Goal: Check status: Check status

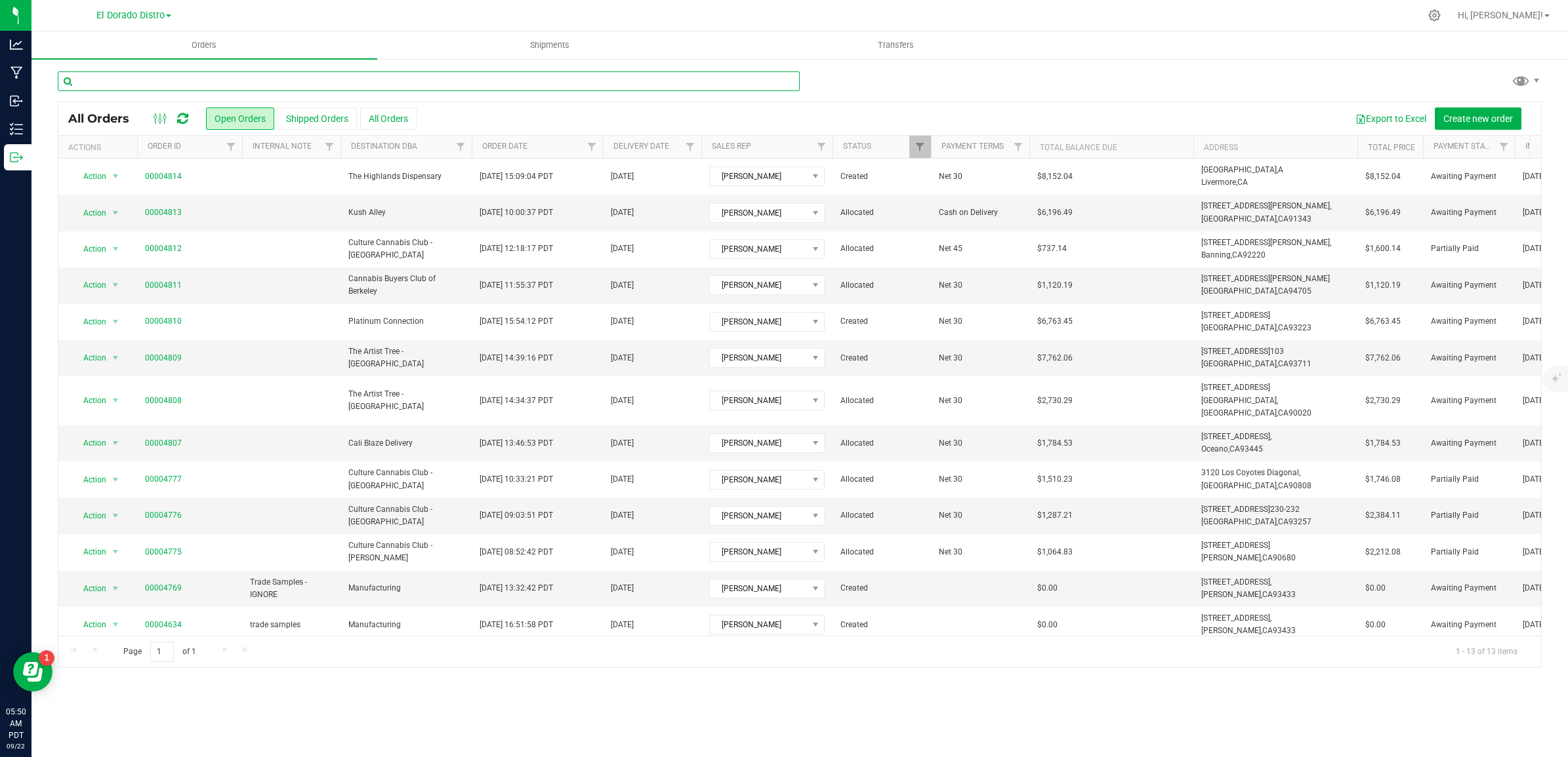
click at [328, 83] on input "text" at bounding box center [428, 81] width 742 height 20
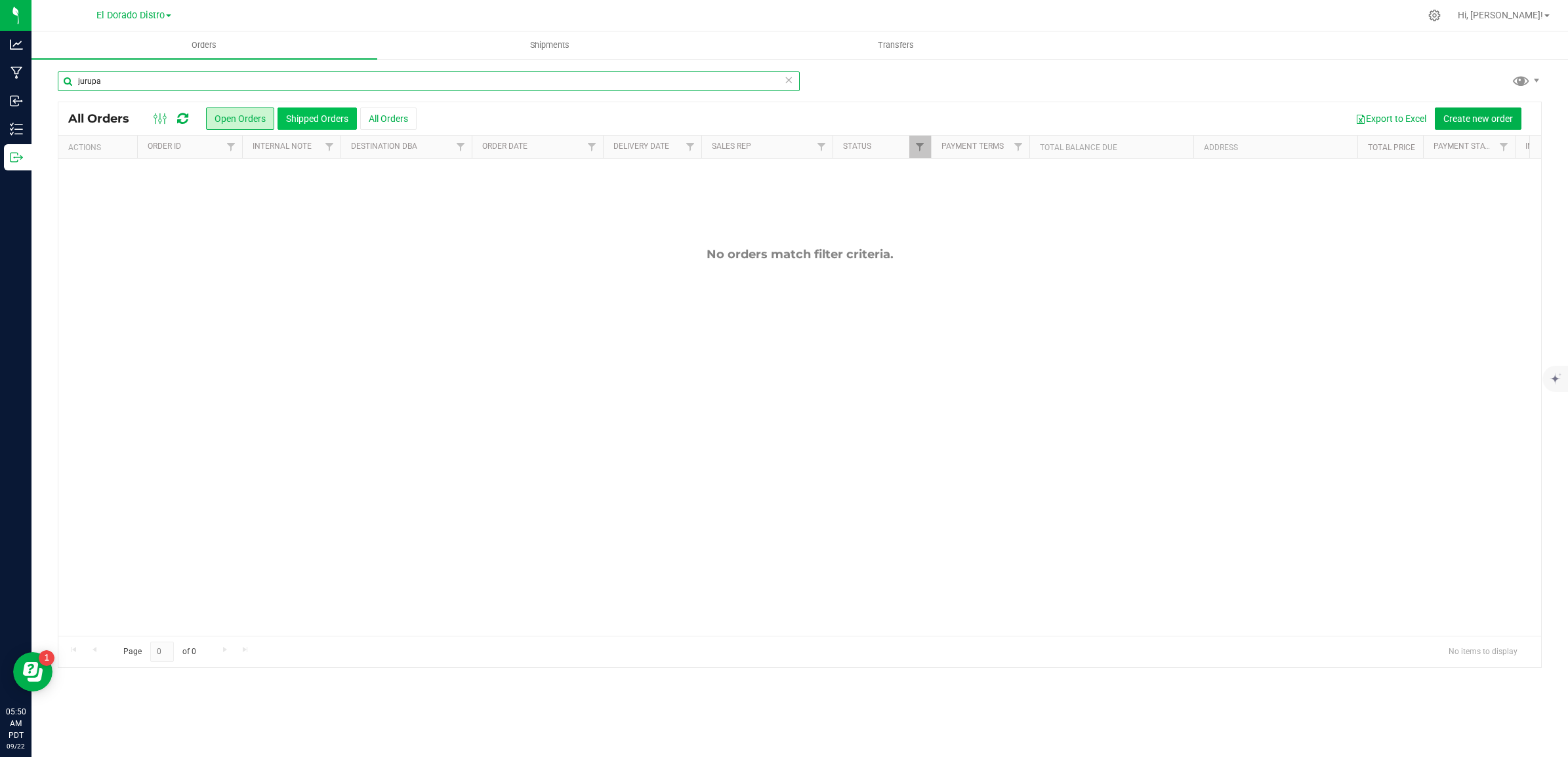
type input "jurupa"
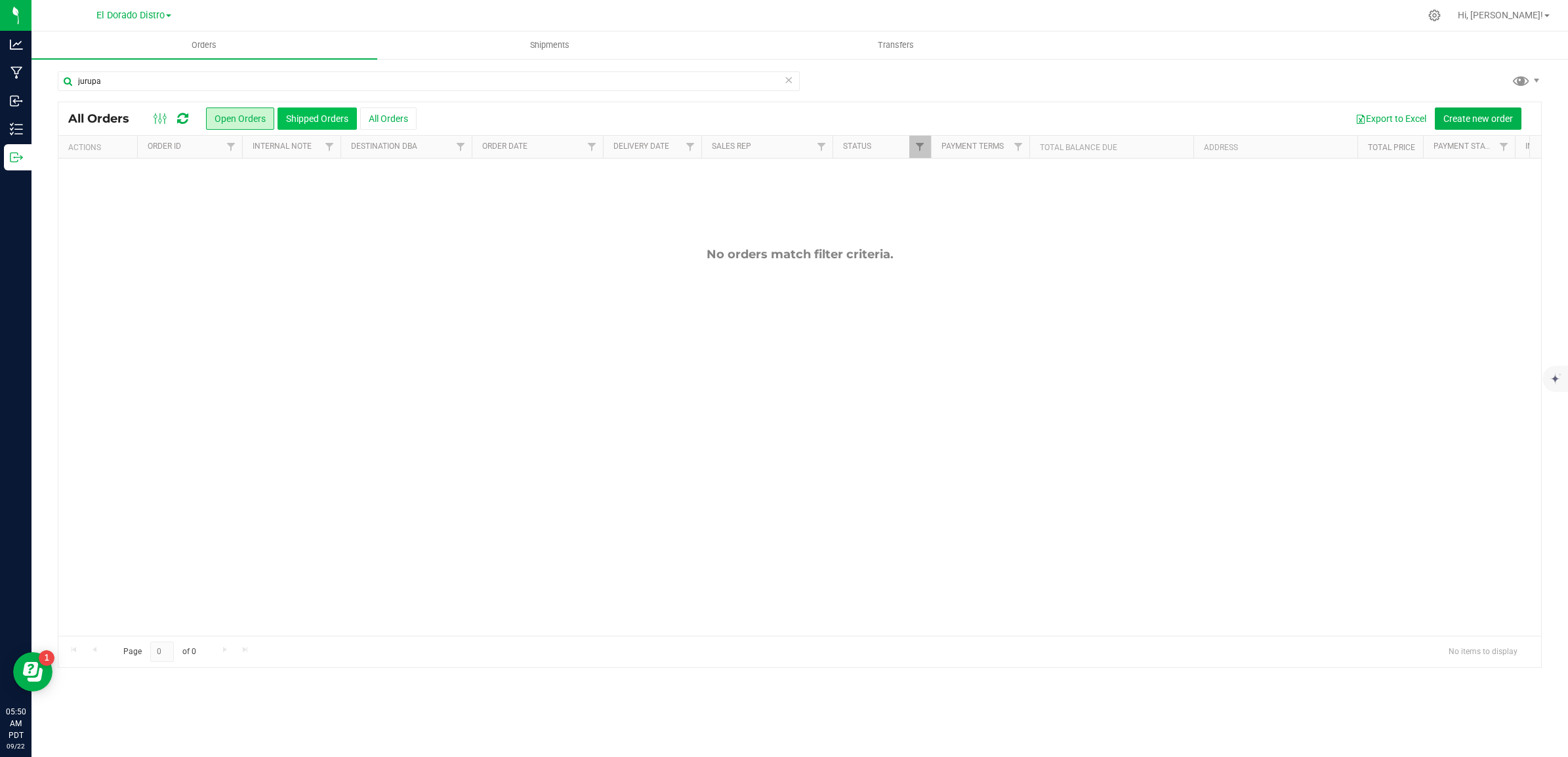
click at [335, 118] on button "Shipped Orders" at bounding box center [317, 118] width 79 height 22
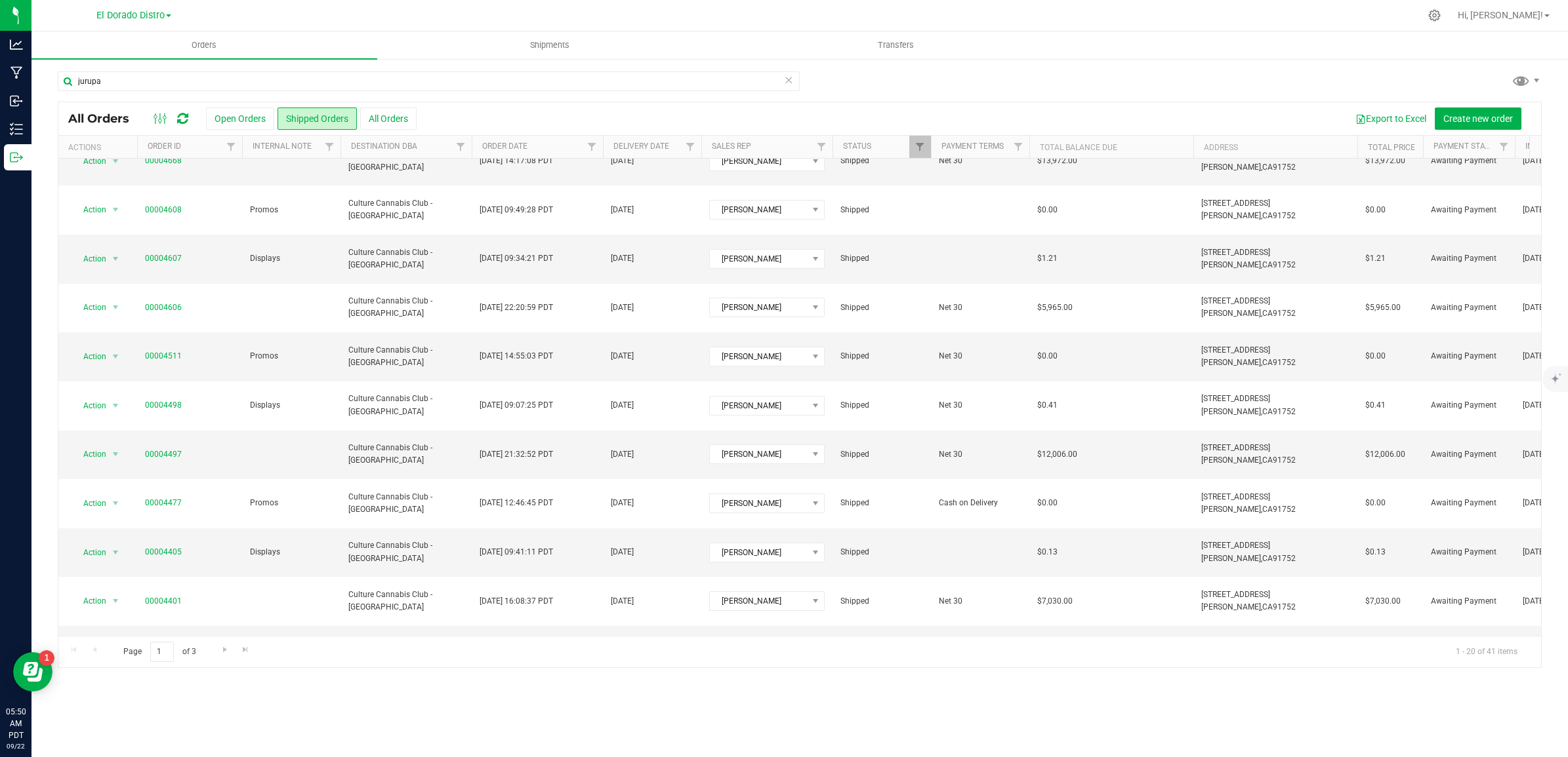
scroll to position [164, 0]
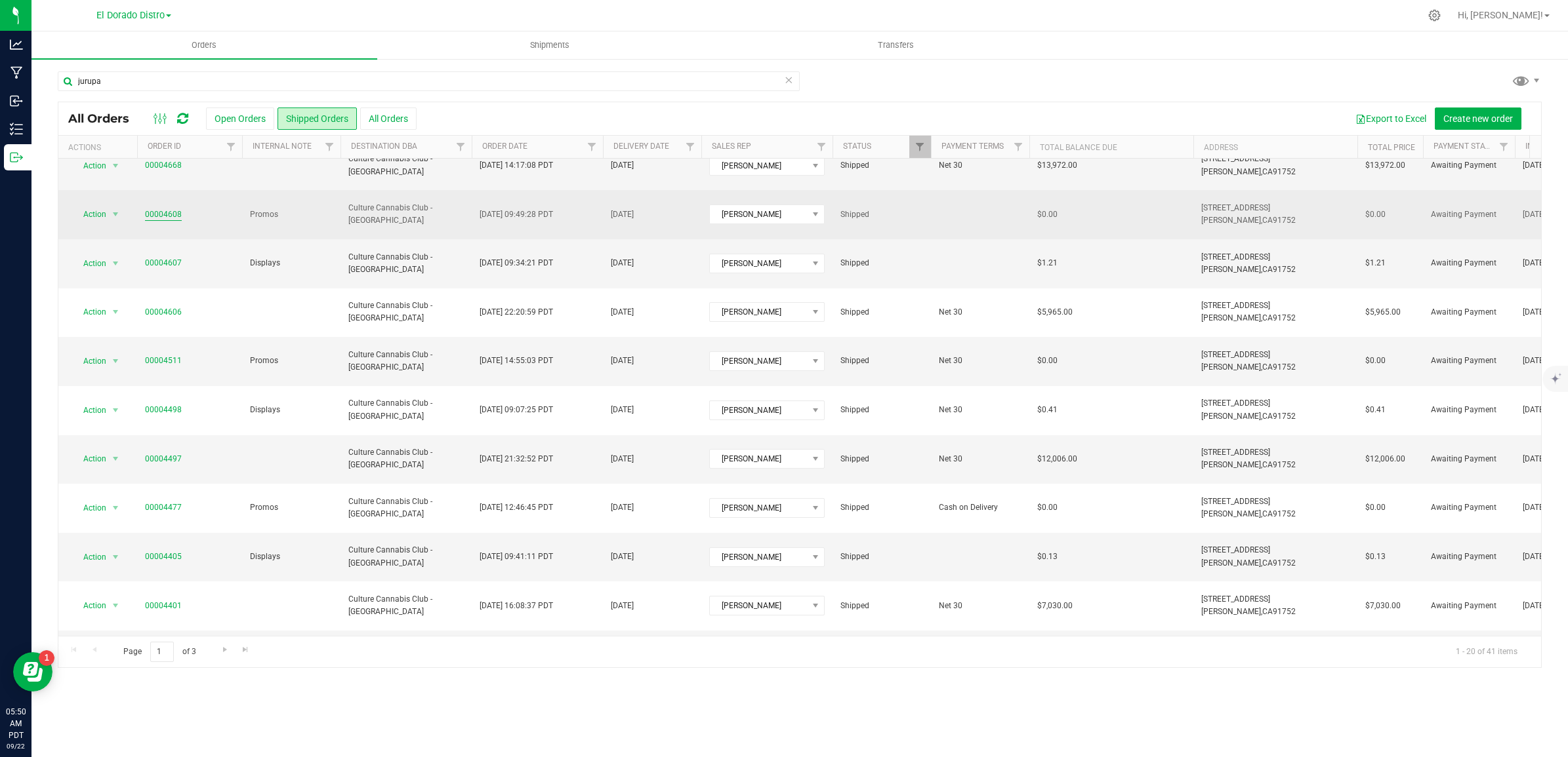
click at [155, 215] on link "00004608" at bounding box center [163, 215] width 36 height 12
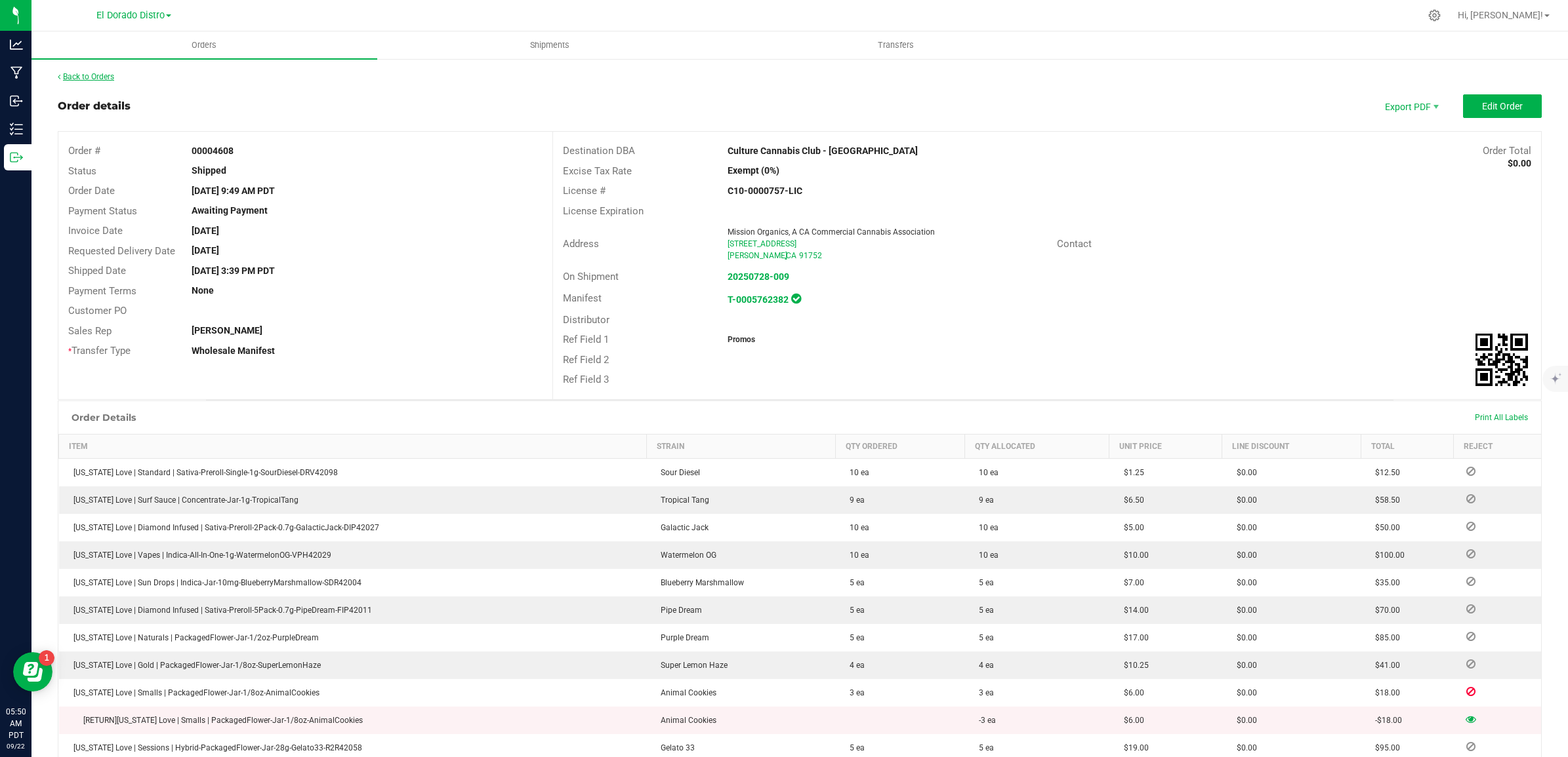
click at [87, 73] on link "Back to Orders" at bounding box center [86, 76] width 56 height 9
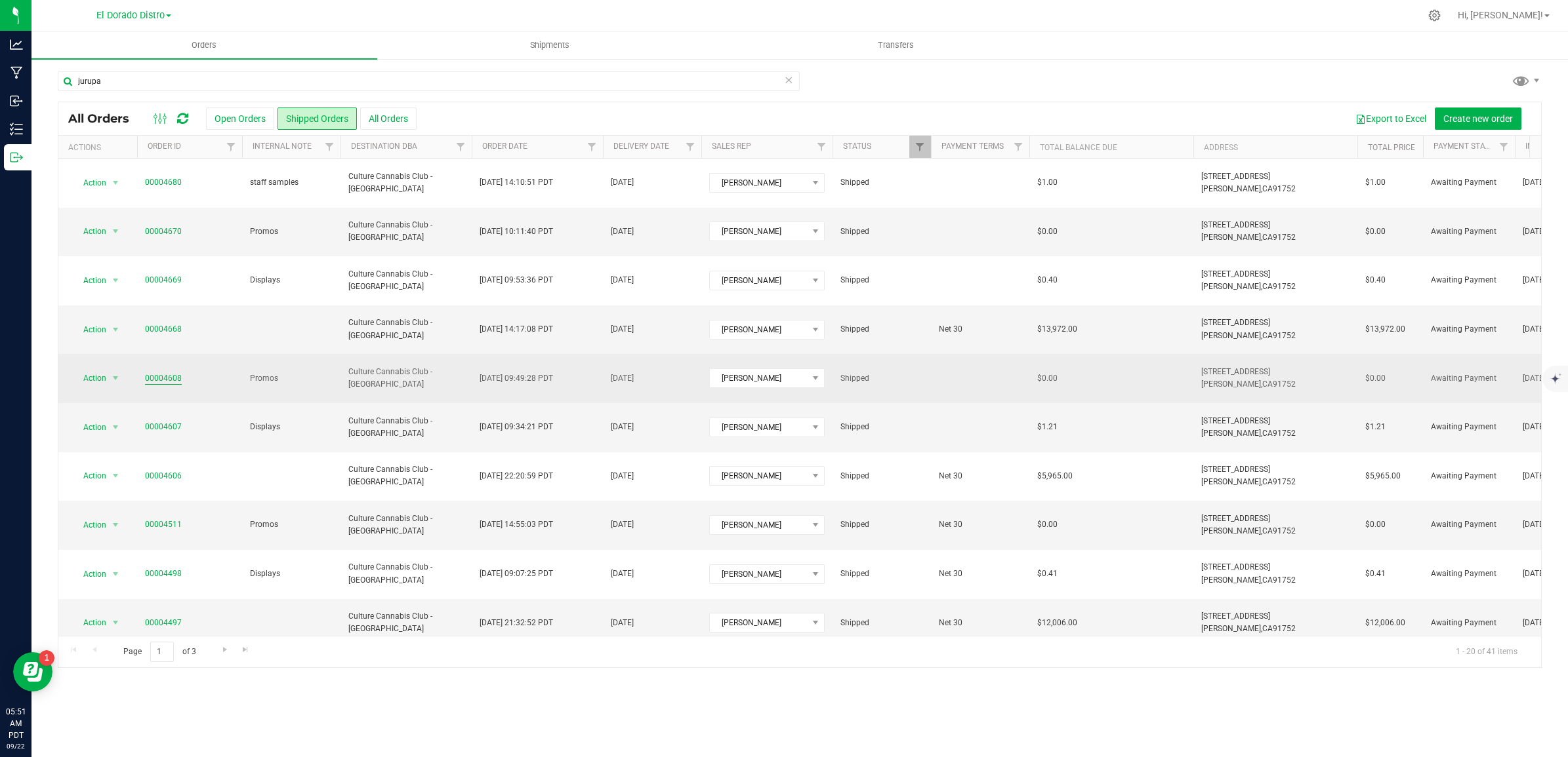
click at [172, 376] on link "00004608" at bounding box center [163, 378] width 36 height 12
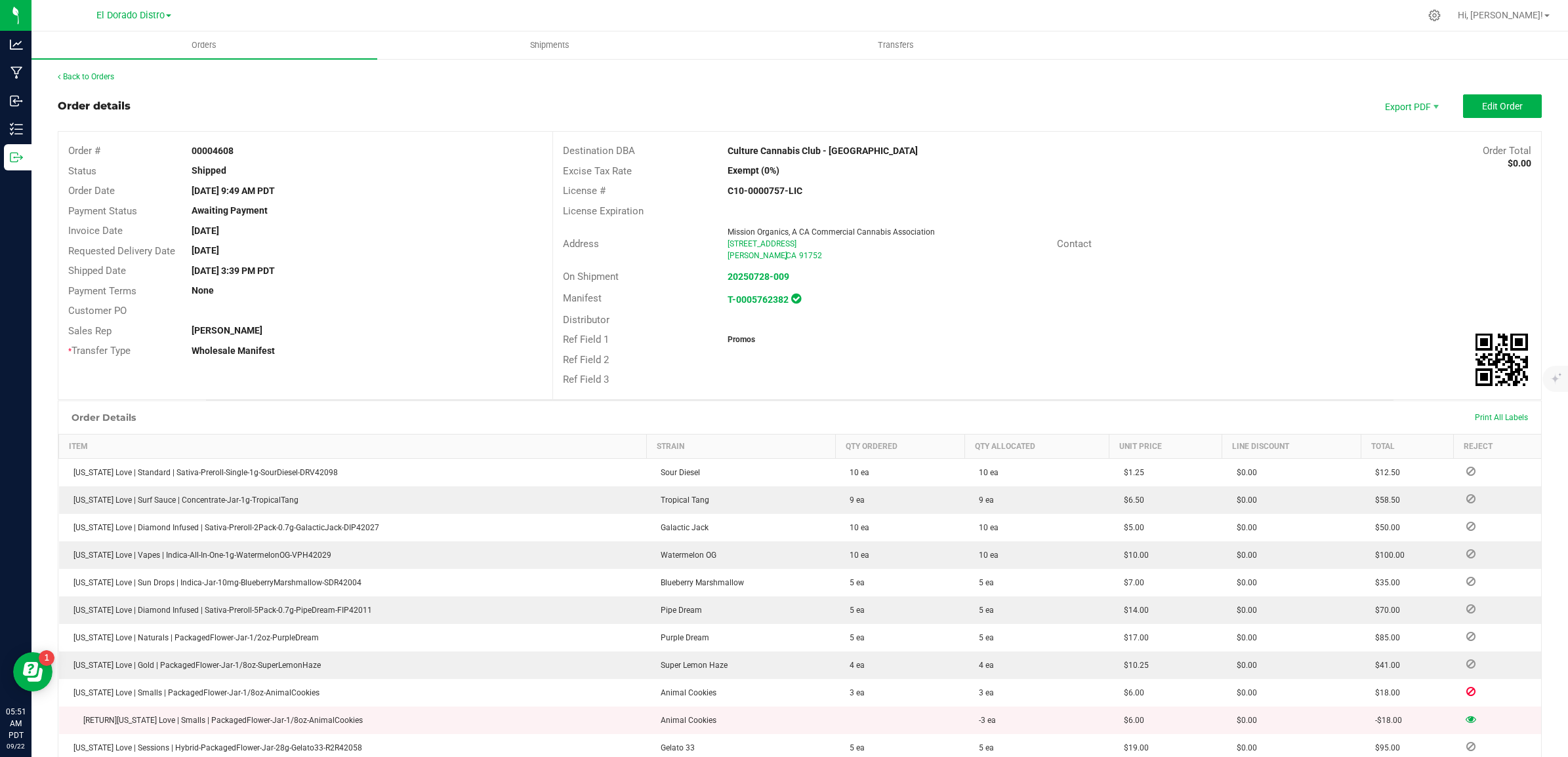
scroll to position [233, 0]
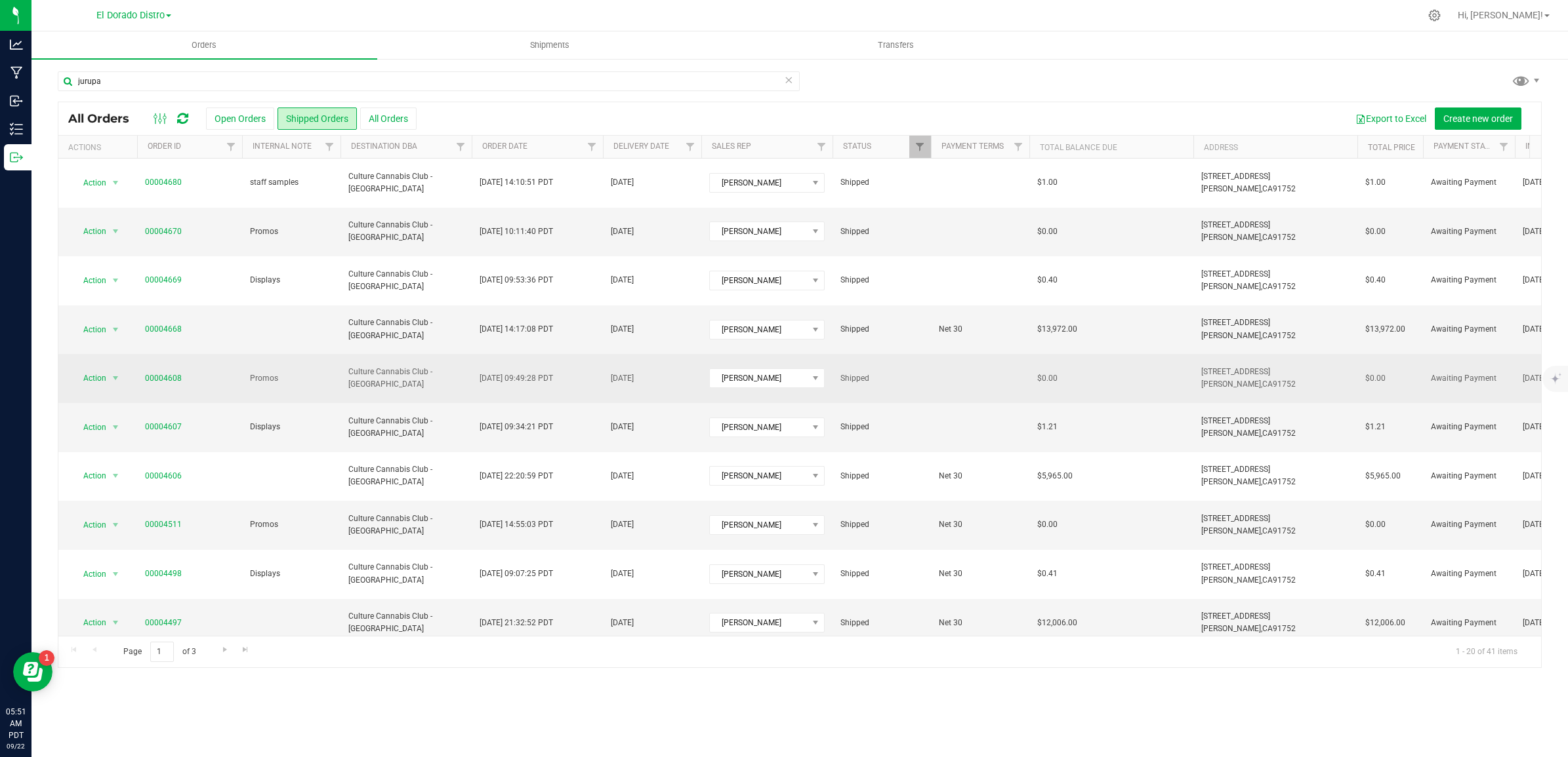
scroll to position [164, 0]
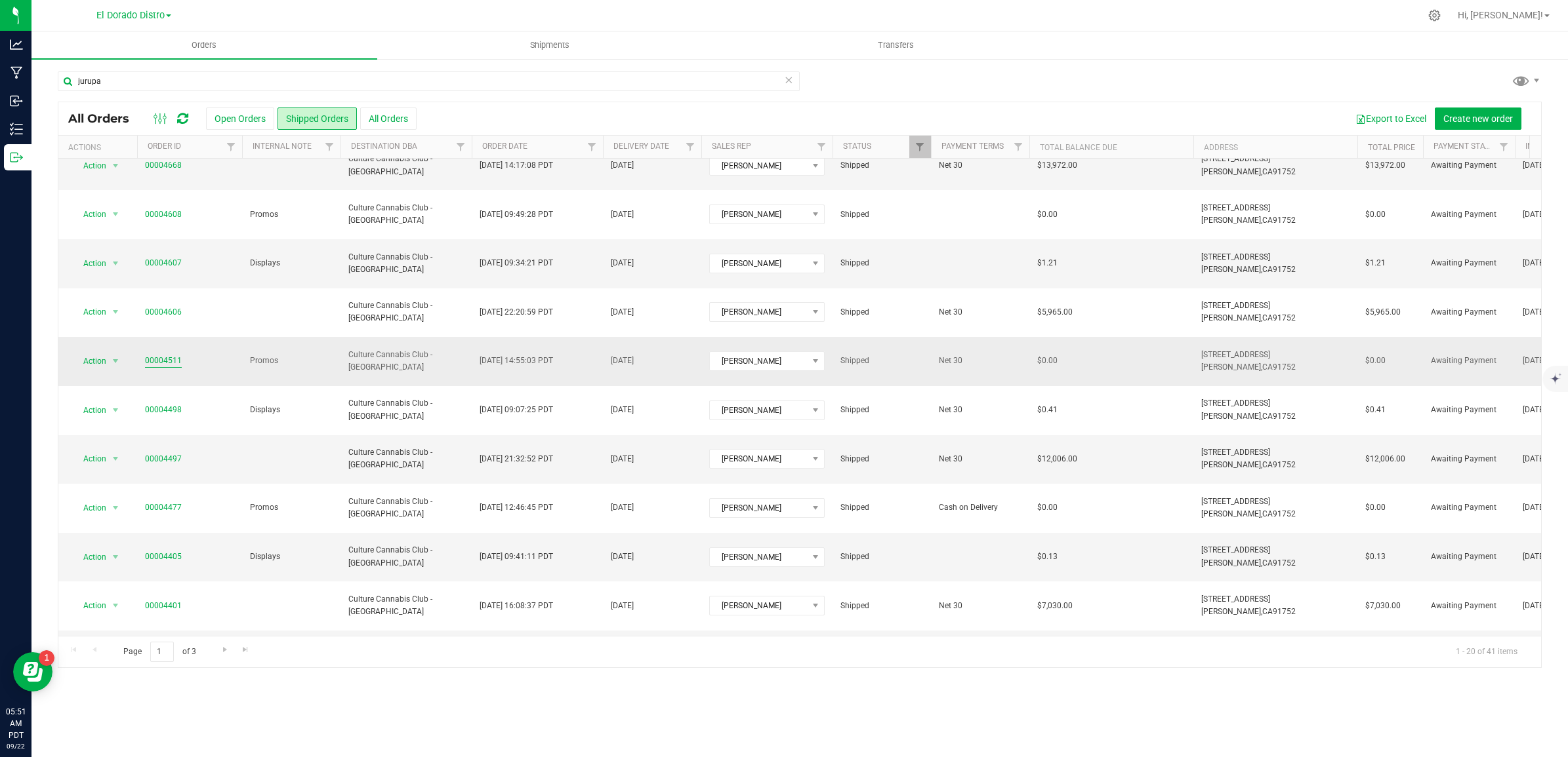
click at [163, 361] on link "00004511" at bounding box center [163, 361] width 36 height 12
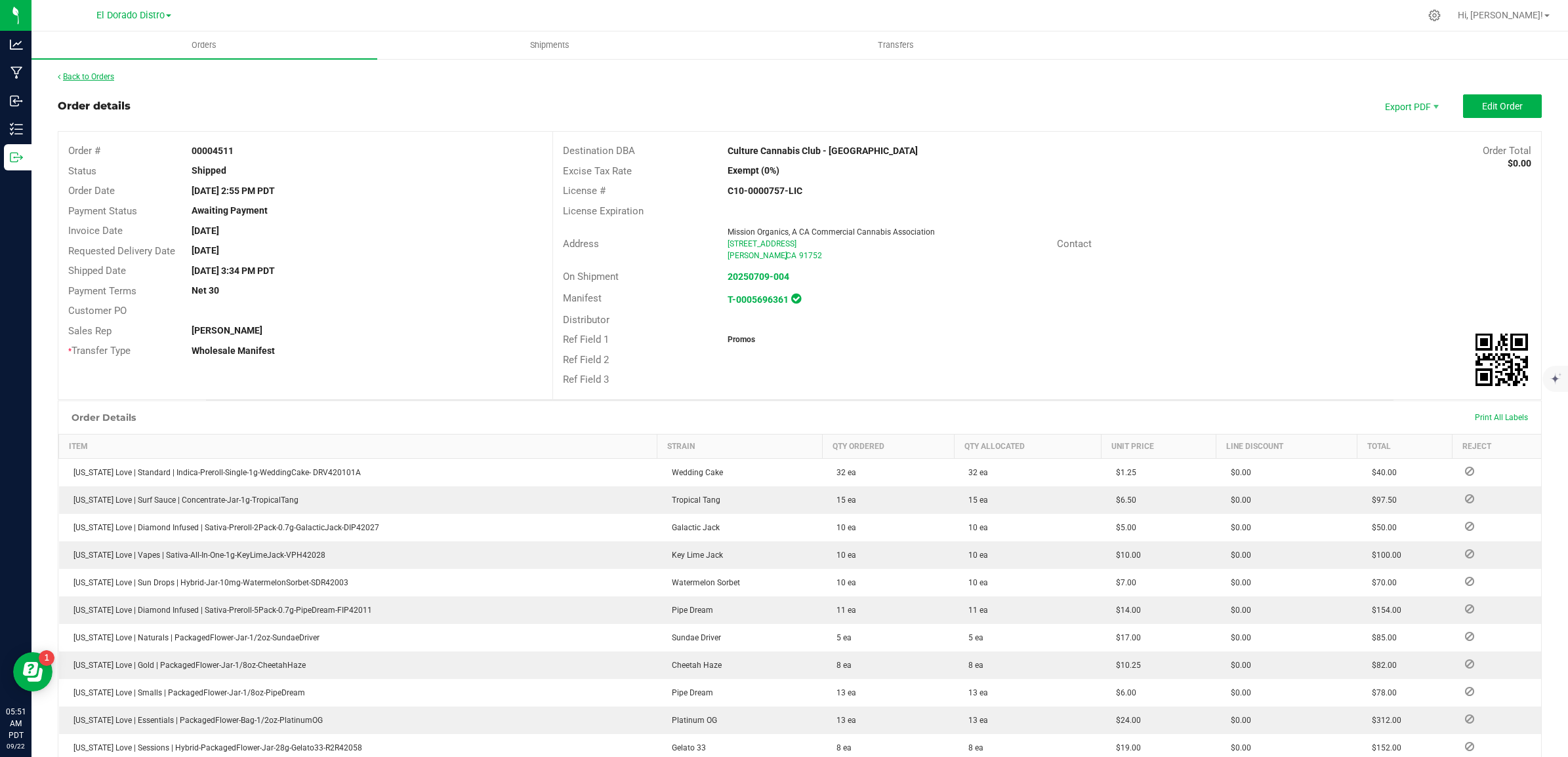
click at [98, 73] on link "Back to Orders" at bounding box center [86, 76] width 56 height 9
